Goal: Find specific page/section: Find specific page/section

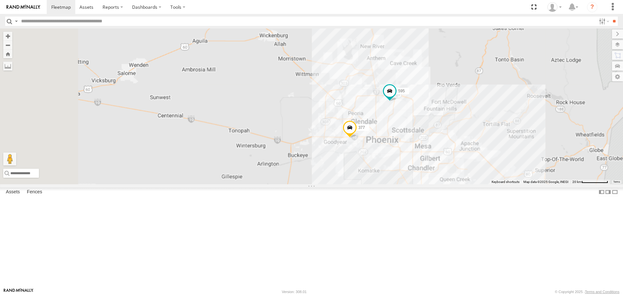
drag, startPoint x: 211, startPoint y: 236, endPoint x: 384, endPoint y: 201, distance: 176.3
click at [310, 184] on div "595 377" at bounding box center [311, 107] width 623 height 156
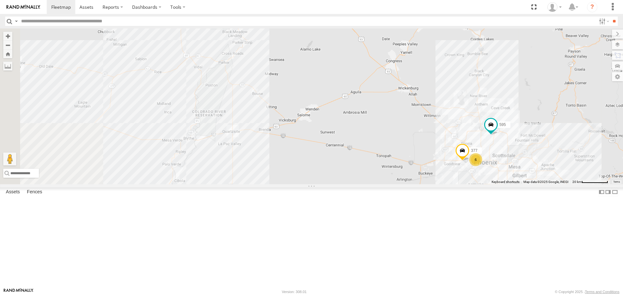
drag, startPoint x: 253, startPoint y: 175, endPoint x: 385, endPoint y: 207, distance: 136.2
click at [310, 184] on div "595 377 6" at bounding box center [311, 107] width 623 height 156
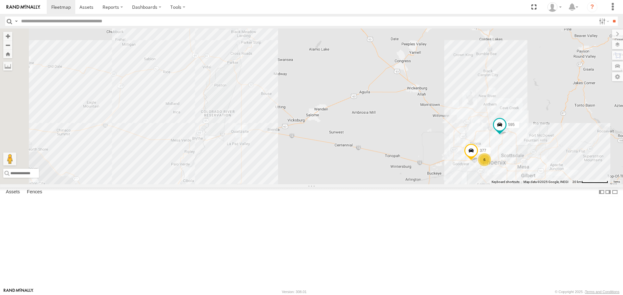
click at [37, 20] on input "text" at bounding box center [306, 21] width 577 height 9
type input "***"
click at [310, 17] on input "**" at bounding box center [613, 21] width 7 height 9
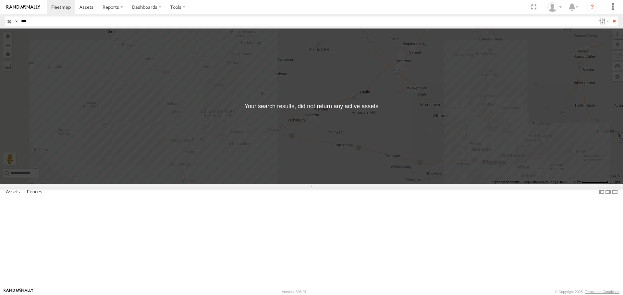
click at [310, 164] on div "← Move left → Move right ↑ Move up ↓ Move down + Zoom in - Zoom out Home Jump l…" at bounding box center [311, 107] width 623 height 156
drag, startPoint x: 10, startPoint y: 16, endPoint x: 6, endPoint y: 21, distance: 6.5
click at [8, 18] on header "Search Query Asset ID Asset Label Registration Manufacturer Model VIN Job ID" at bounding box center [311, 21] width 623 height 15
click at [6, 21] on input "button" at bounding box center [9, 21] width 8 height 9
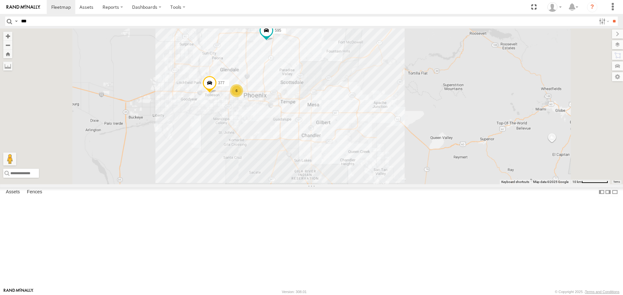
drag, startPoint x: 298, startPoint y: 198, endPoint x: 310, endPoint y: 153, distance: 47.3
click at [310, 153] on div "595 377 6" at bounding box center [311, 107] width 623 height 156
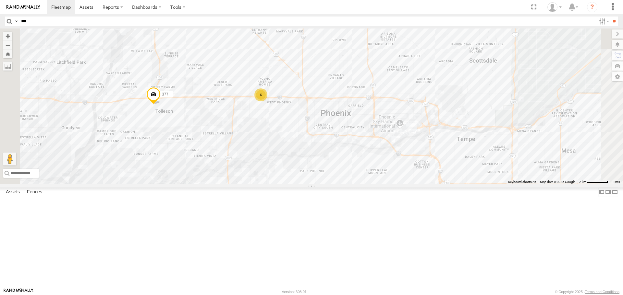
drag, startPoint x: 356, startPoint y: 147, endPoint x: 372, endPoint y: 153, distance: 17.3
click at [310, 153] on div "595 377 6" at bounding box center [311, 107] width 623 height 156
